Goal: Use online tool/utility: Use online tool/utility

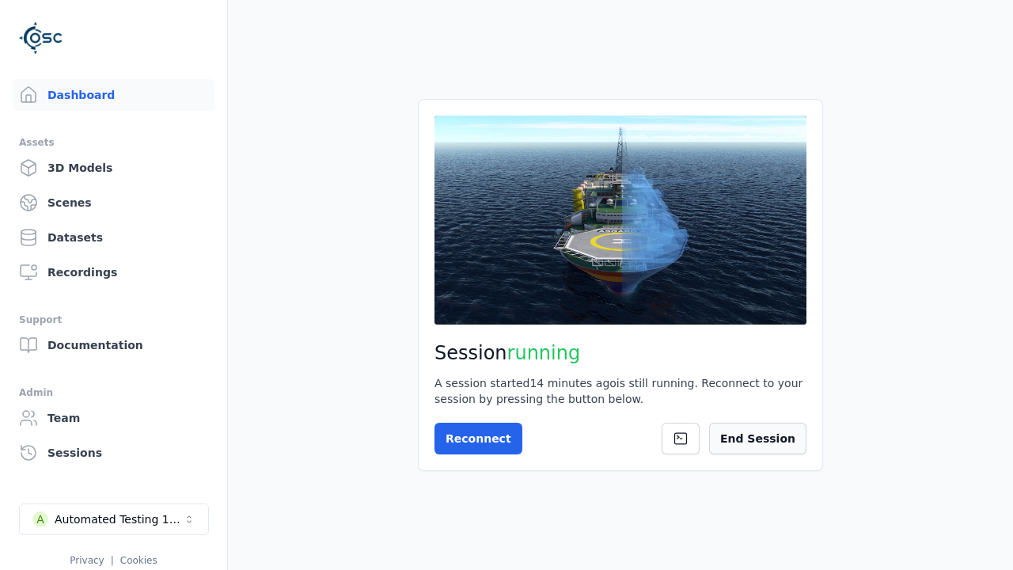
click at [786, 445] on button "End Session" at bounding box center [757, 438] width 97 height 32
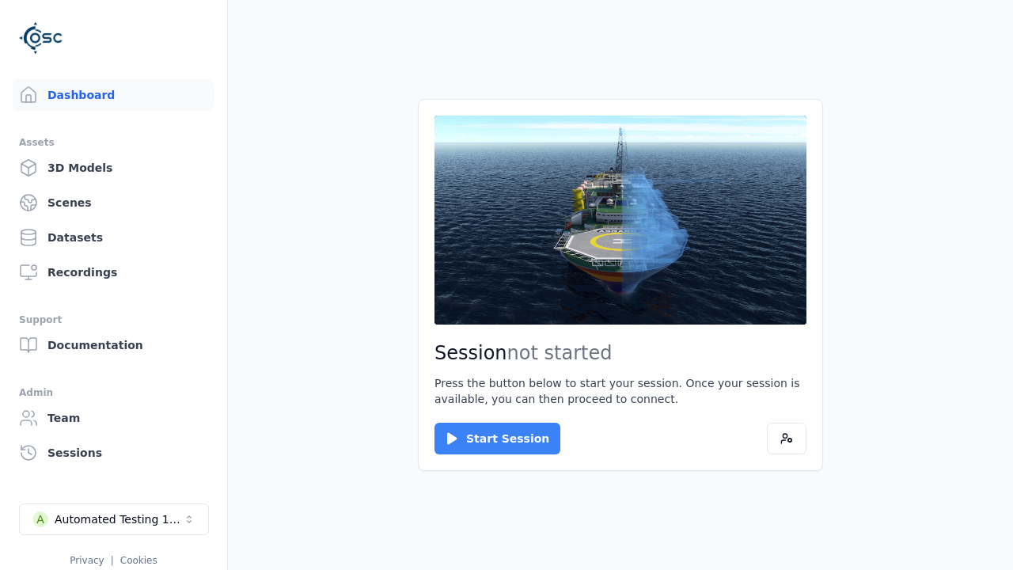
click at [487, 438] on button "Start Session" at bounding box center [497, 438] width 126 height 32
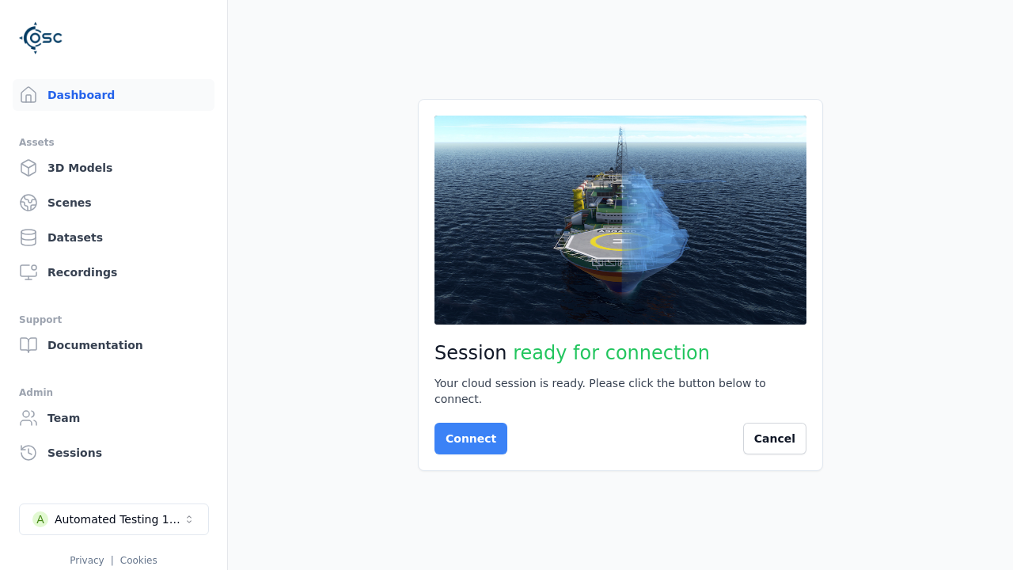
click at [466, 430] on button "Connect" at bounding box center [470, 438] width 73 height 32
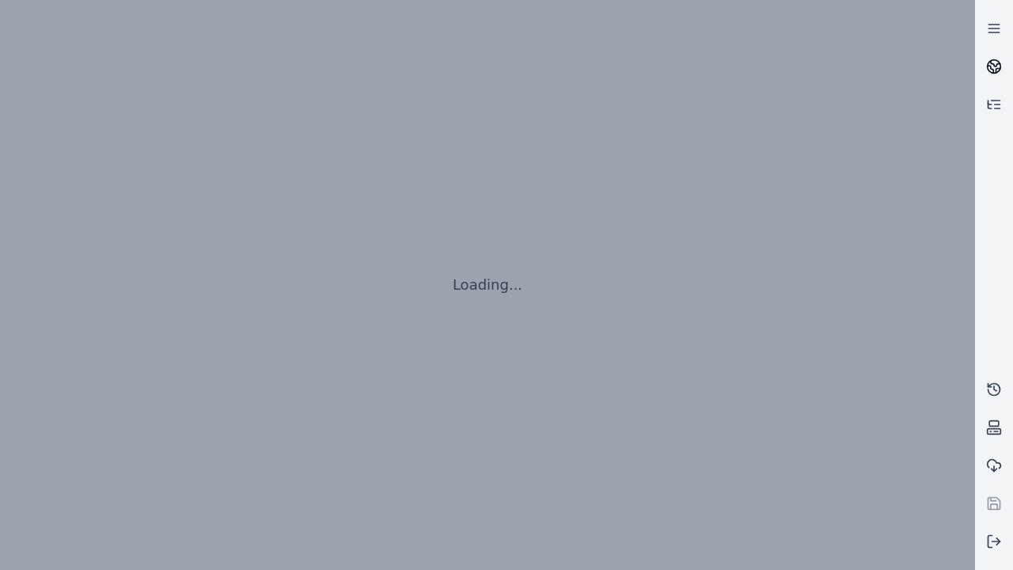
click at [994, 66] on icon at bounding box center [994, 64] width 9 height 6
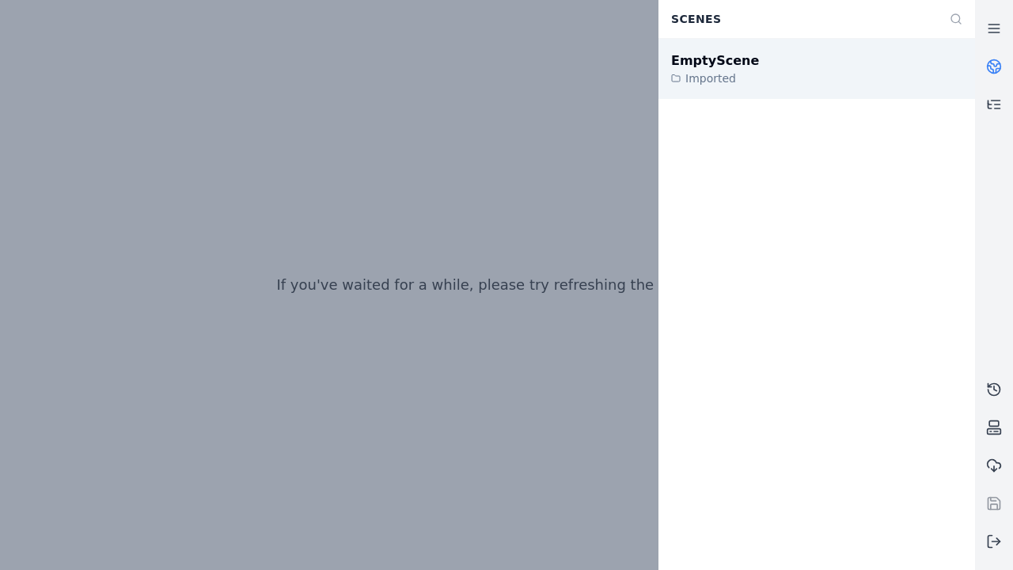
click at [706, 60] on div "EmptyScene" at bounding box center [715, 60] width 88 height 19
